Goal: Find specific page/section: Find specific page/section

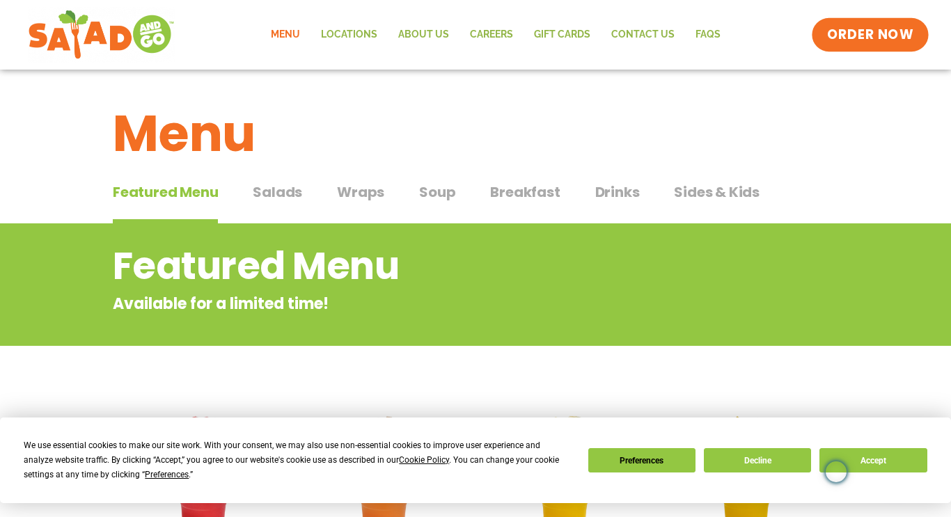
click at [876, 32] on span "ORDER NOW" at bounding box center [870, 35] width 86 height 18
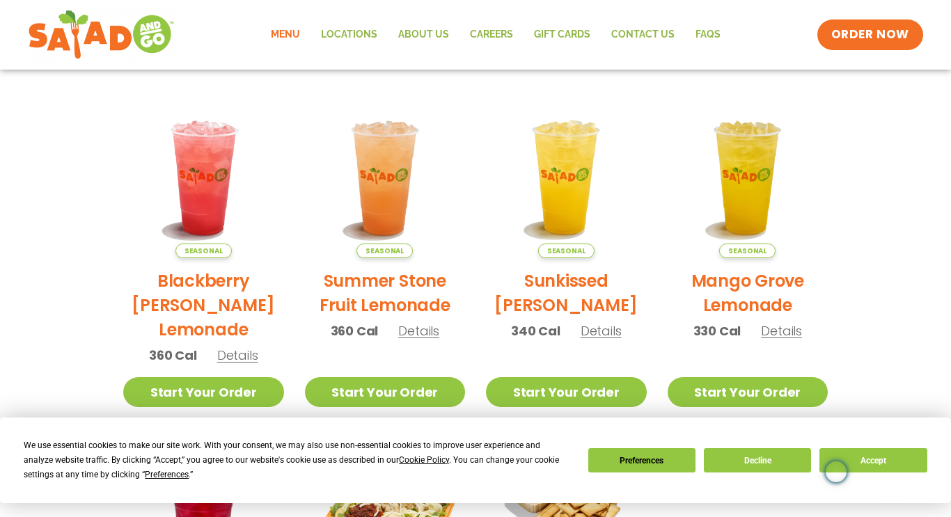
scroll to position [298, 0]
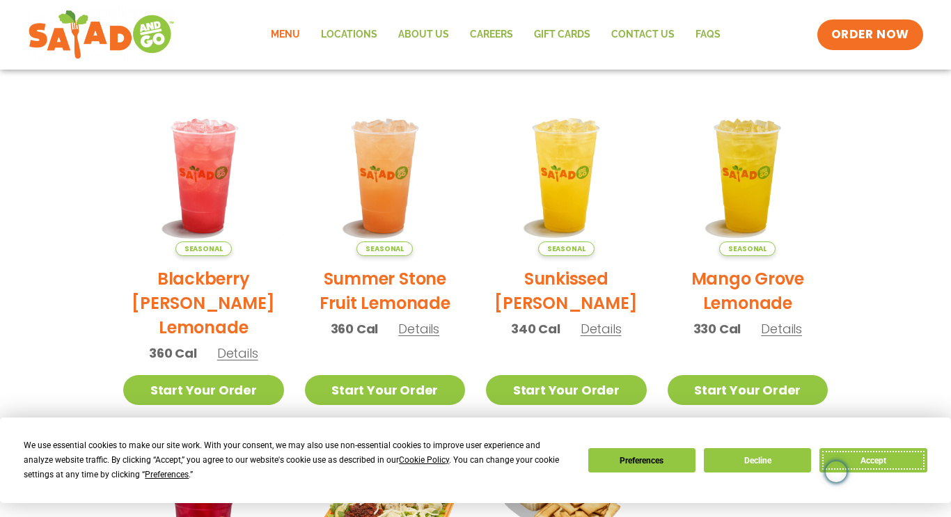
click at [885, 457] on button "Accept" at bounding box center [873, 460] width 107 height 24
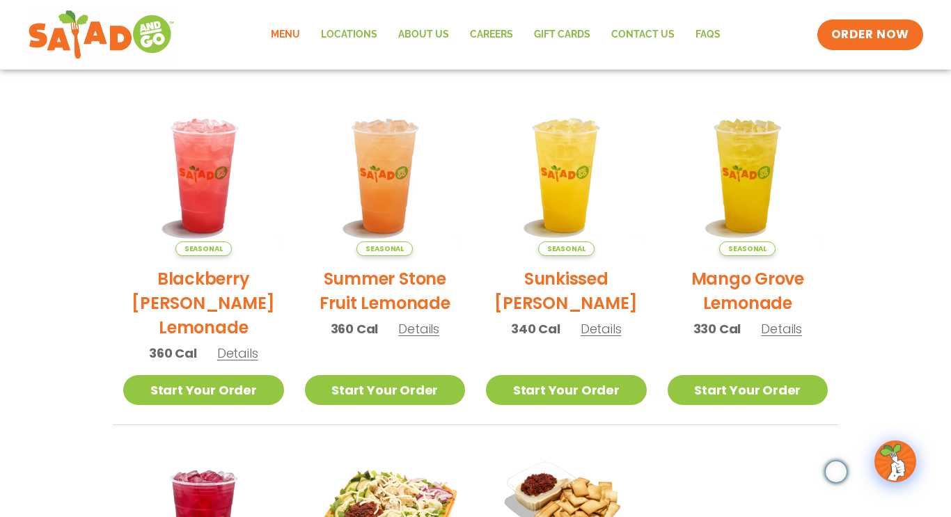
scroll to position [0, 0]
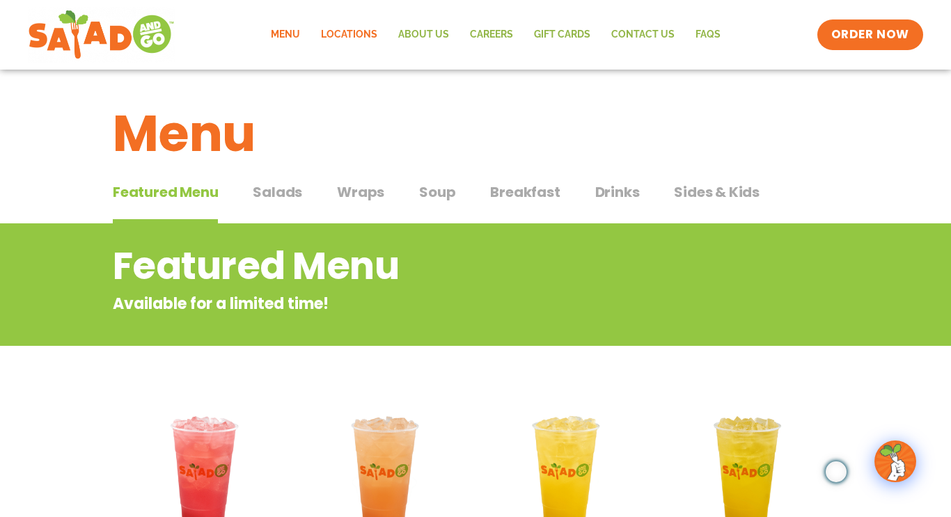
click at [341, 38] on link "Locations" at bounding box center [349, 35] width 77 height 32
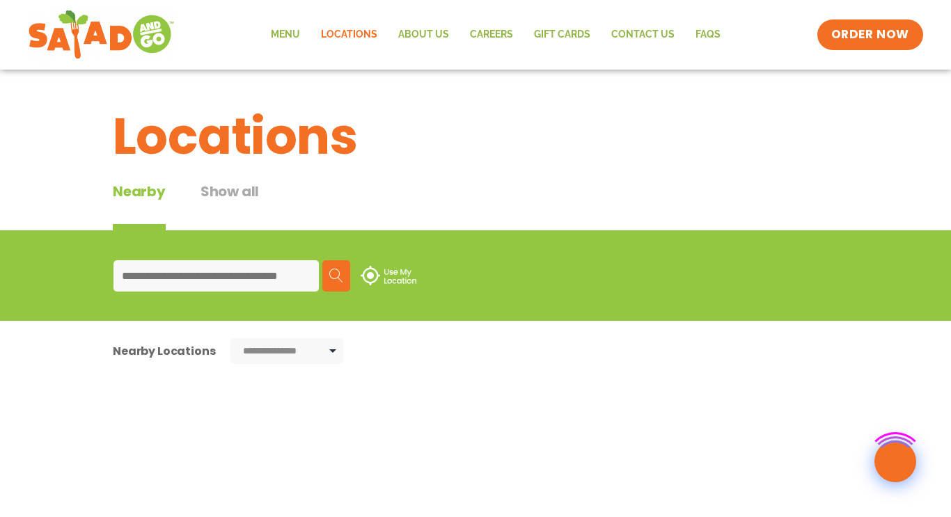
click at [0, 0] on div "Find a Restaurant Use my location Search" at bounding box center [0, 0] width 0 height 0
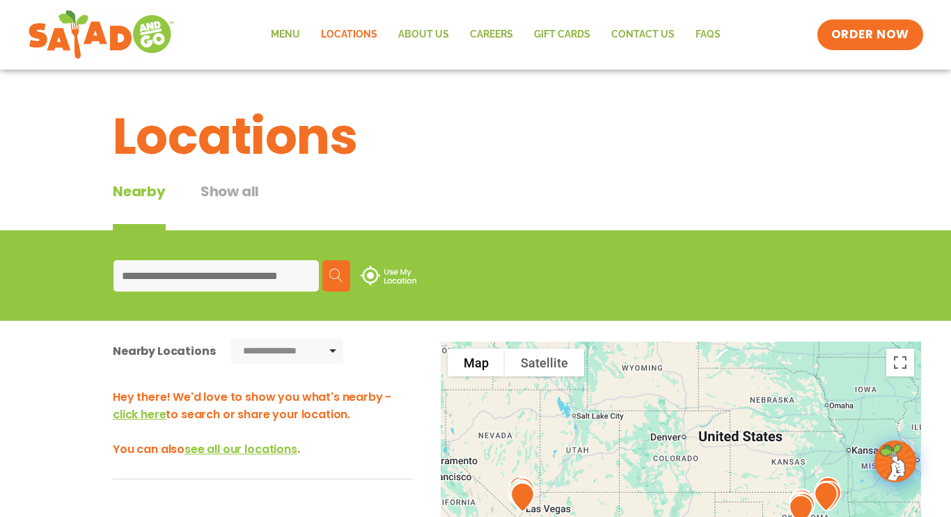
click at [216, 280] on input at bounding box center [215, 275] width 205 height 31
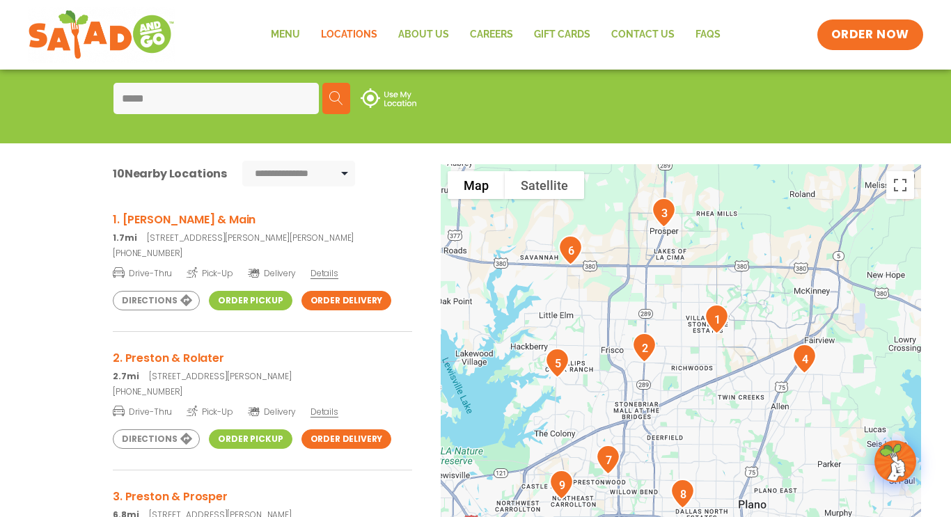
type input "*****"
click at [233, 299] on link "Order Pickup" at bounding box center [250, 300] width 83 height 19
click at [242, 298] on link "Order Pickup" at bounding box center [250, 300] width 83 height 19
click at [292, 32] on link "Menu" at bounding box center [285, 35] width 50 height 32
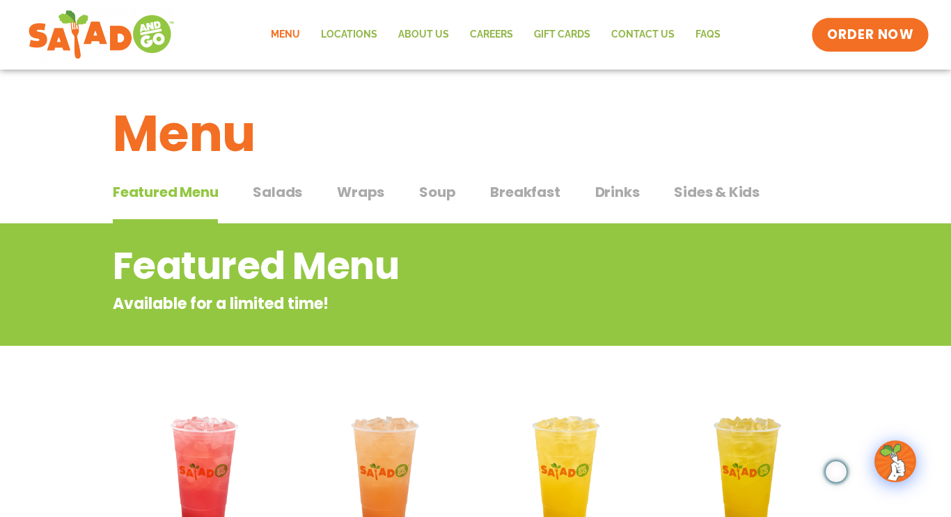
click at [833, 31] on span "ORDER NOW" at bounding box center [870, 35] width 86 height 18
